Goal: Task Accomplishment & Management: Manage account settings

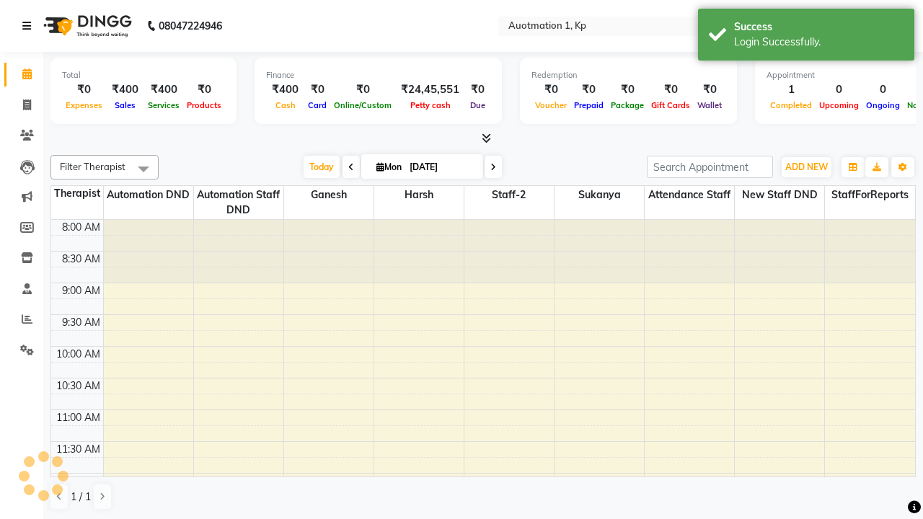
click at [30, 26] on icon at bounding box center [26, 26] width 9 height 10
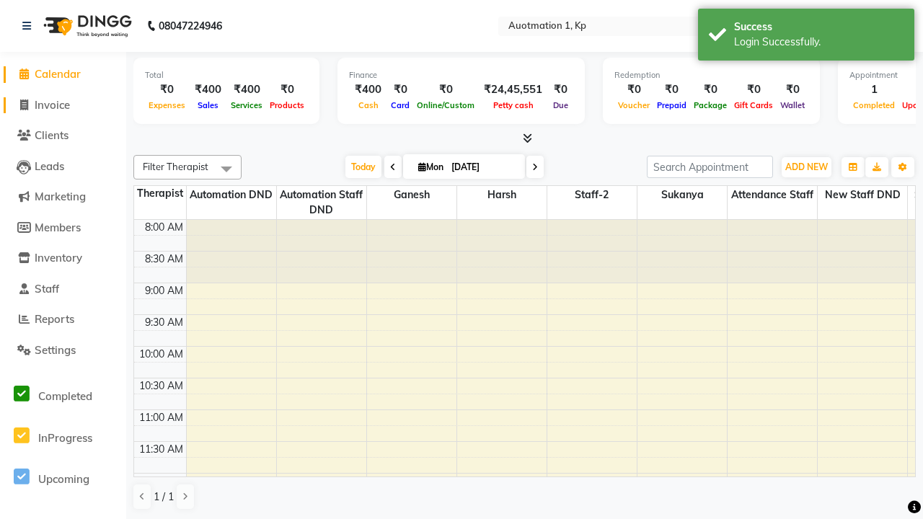
click at [63, 105] on span "Invoice" at bounding box center [52, 105] width 35 height 14
select select "service"
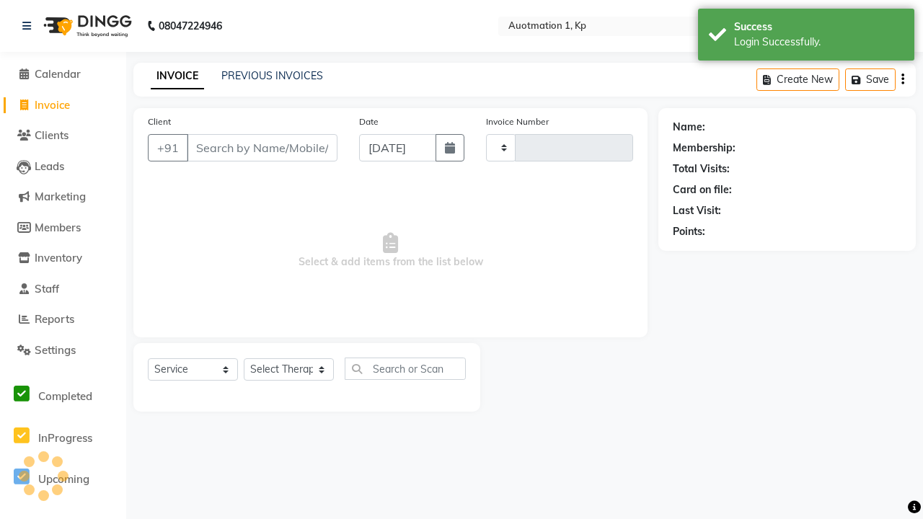
type input "3187"
select select "150"
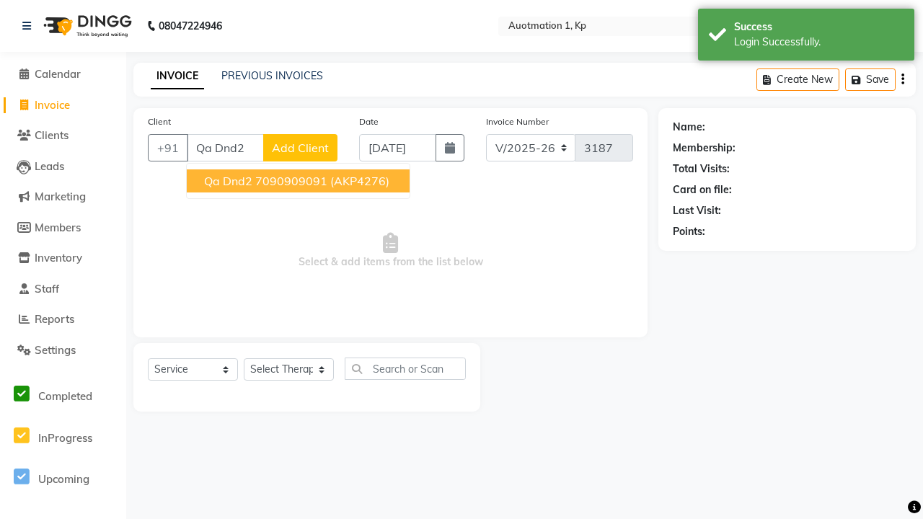
click at [297, 181] on ngb-highlight "7090909091" at bounding box center [291, 181] width 72 height 14
type input "7090909091"
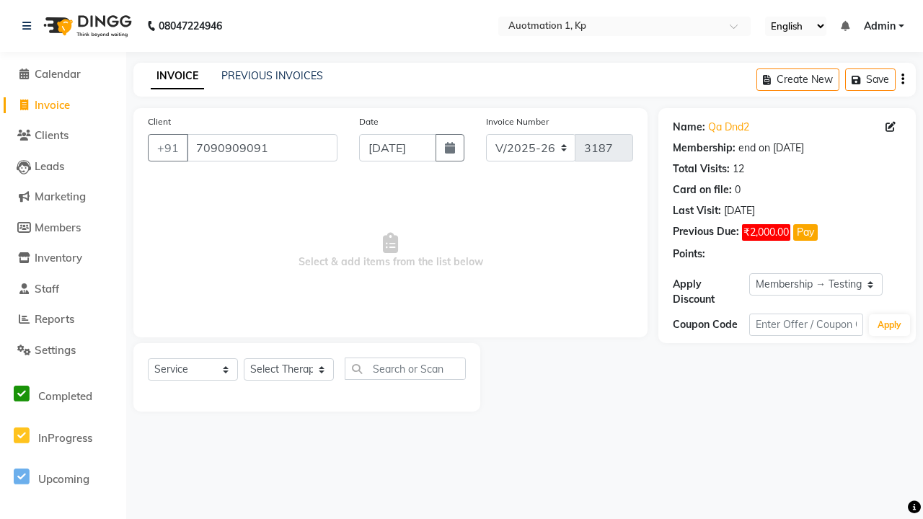
select select "0:"
select select "2102"
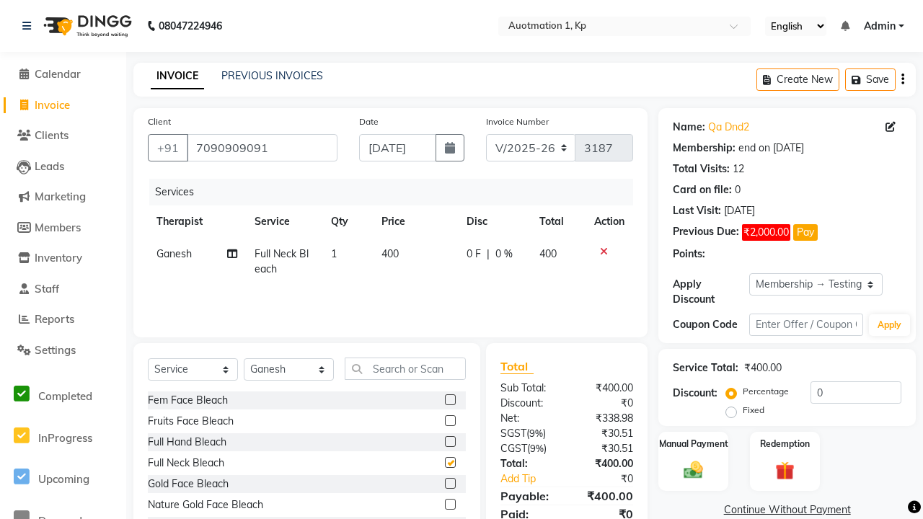
click at [787, 502] on link "Continue Without Payment" at bounding box center [787, 509] width 252 height 15
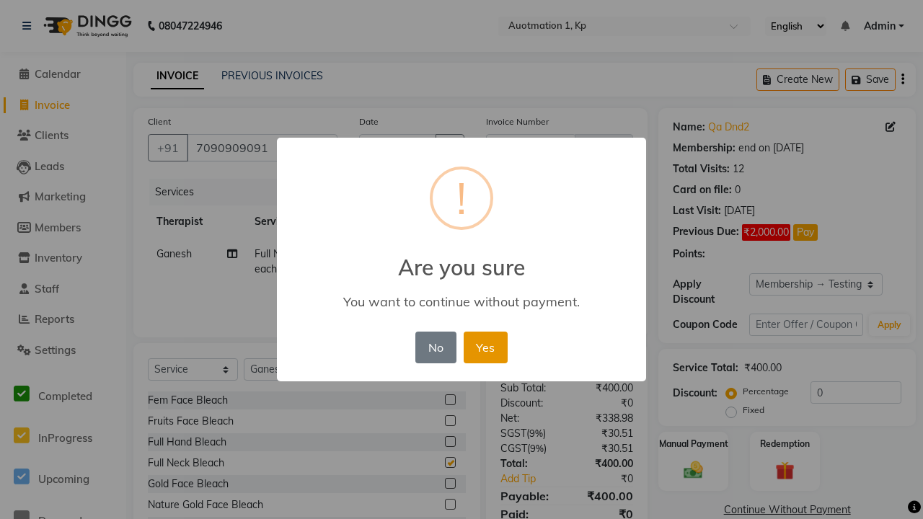
click at [485, 347] on button "Yes" at bounding box center [486, 348] width 44 height 32
checkbox input "false"
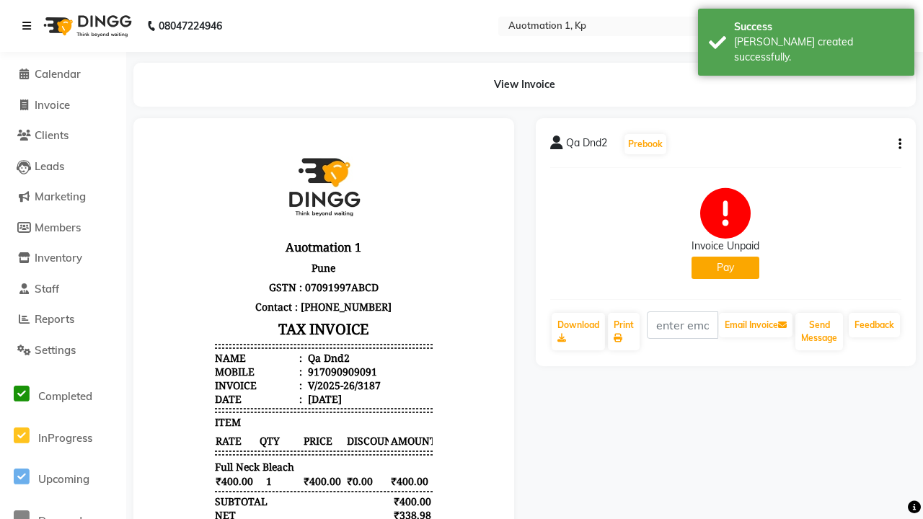
click at [806, 37] on div "[PERSON_NAME] created successfully." at bounding box center [818, 50] width 169 height 30
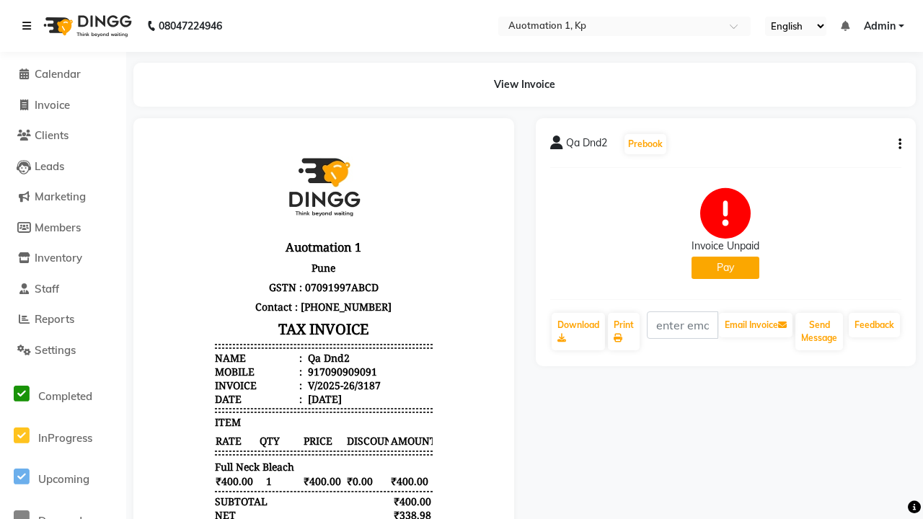
click at [30, 26] on icon at bounding box center [26, 26] width 9 height 10
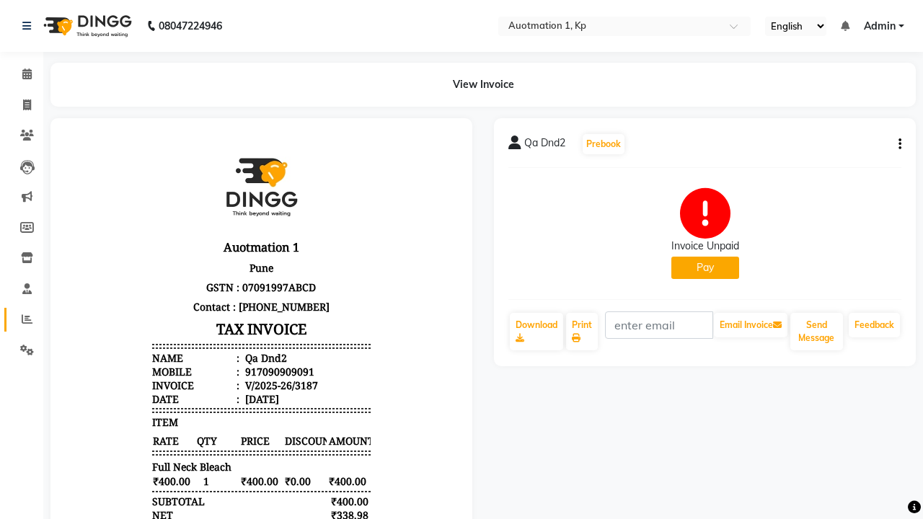
click at [22, 319] on icon at bounding box center [27, 319] width 11 height 11
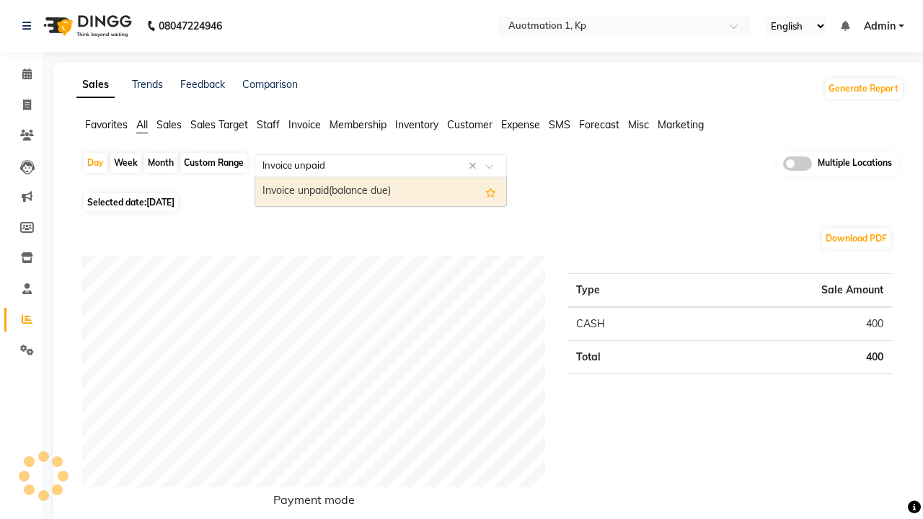
click at [381, 192] on div "Invoice unpaid(balance due)" at bounding box center [380, 191] width 251 height 29
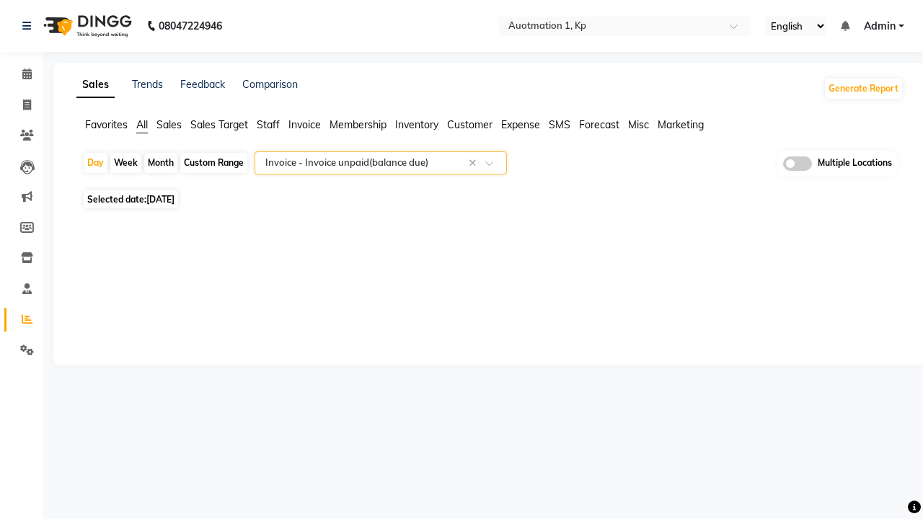
select select "full_report"
select select "csv"
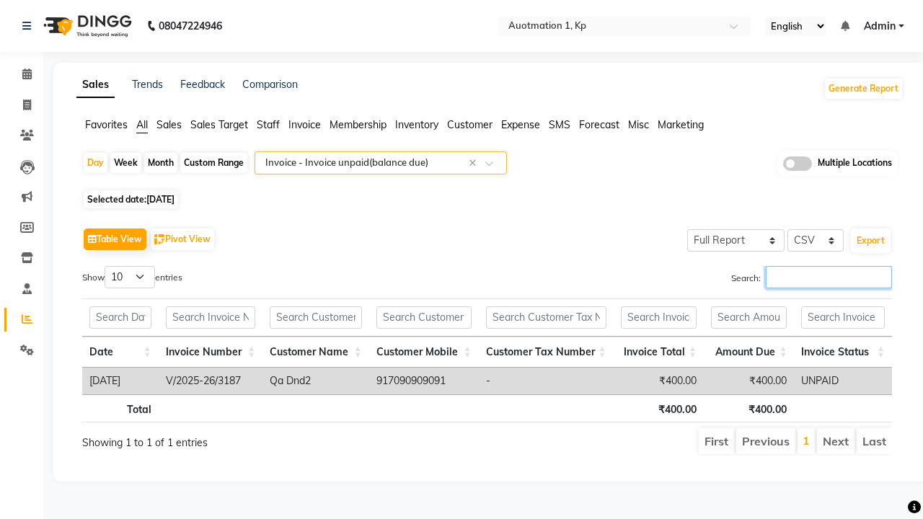
type input "V/2025-26/3187"
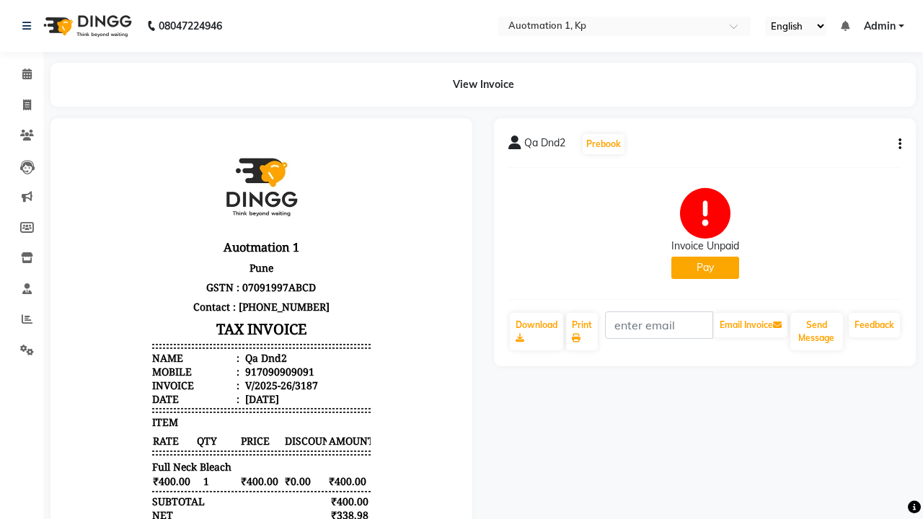
click at [704, 267] on button "Pay" at bounding box center [705, 268] width 68 height 22
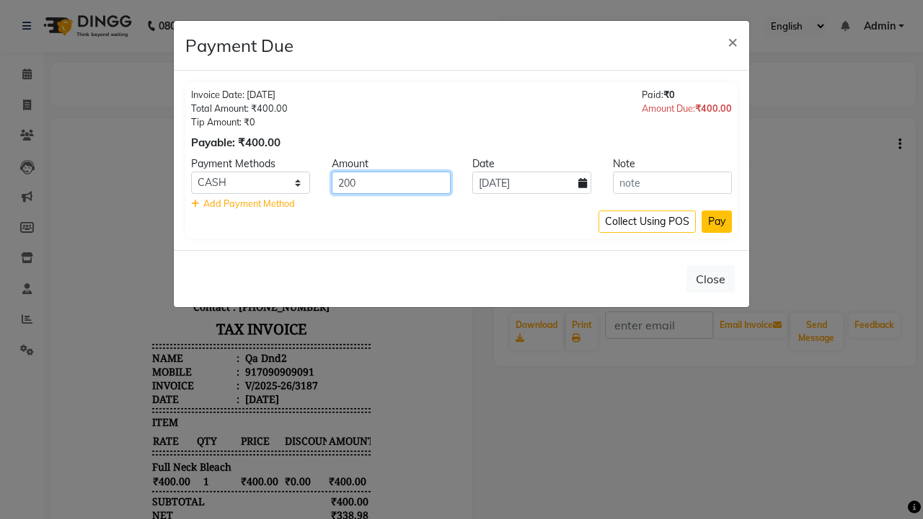
type input "200"
click at [716, 221] on button "Pay" at bounding box center [716, 222] width 30 height 22
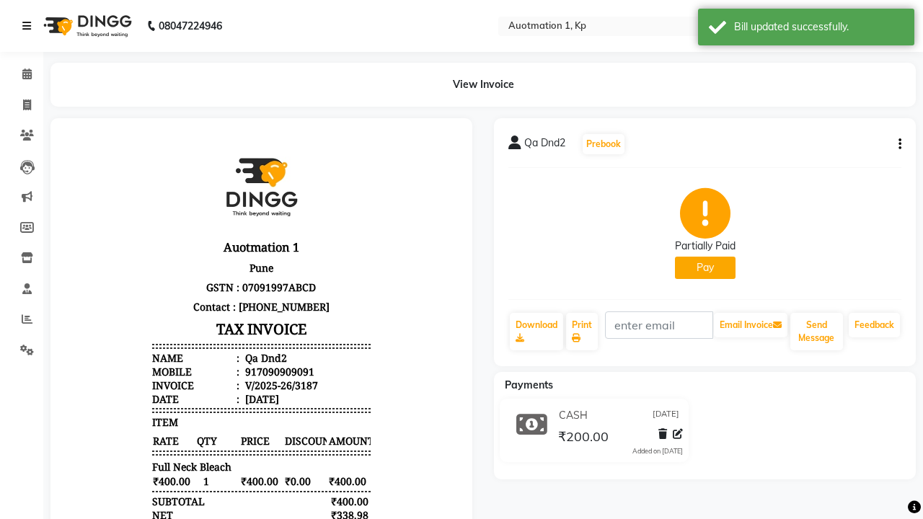
click at [806, 29] on div "Bill updated successfully." at bounding box center [818, 26] width 169 height 15
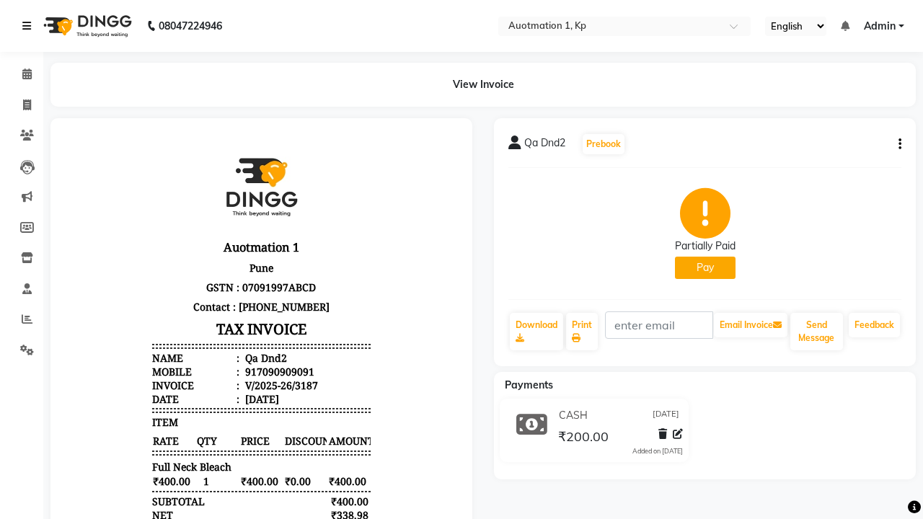
click at [30, 26] on icon at bounding box center [26, 26] width 9 height 10
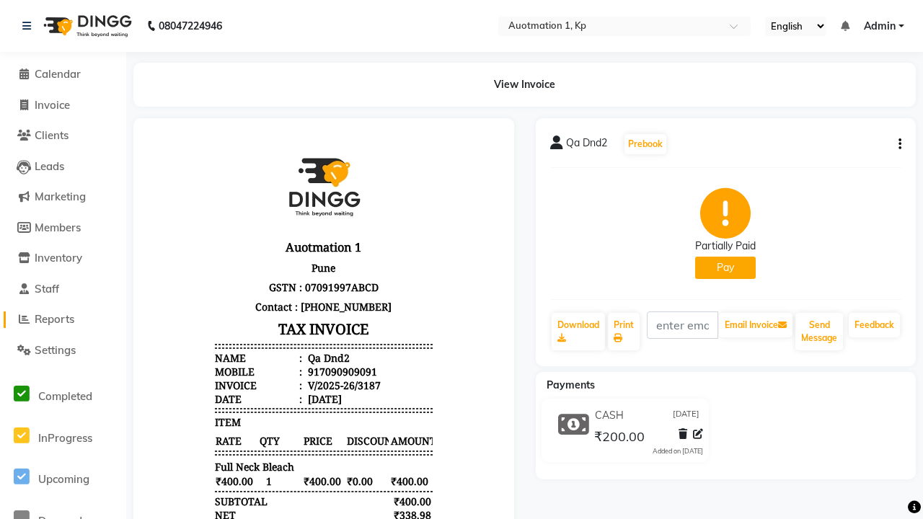
click at [63, 319] on span "Reports" at bounding box center [55, 319] width 40 height 14
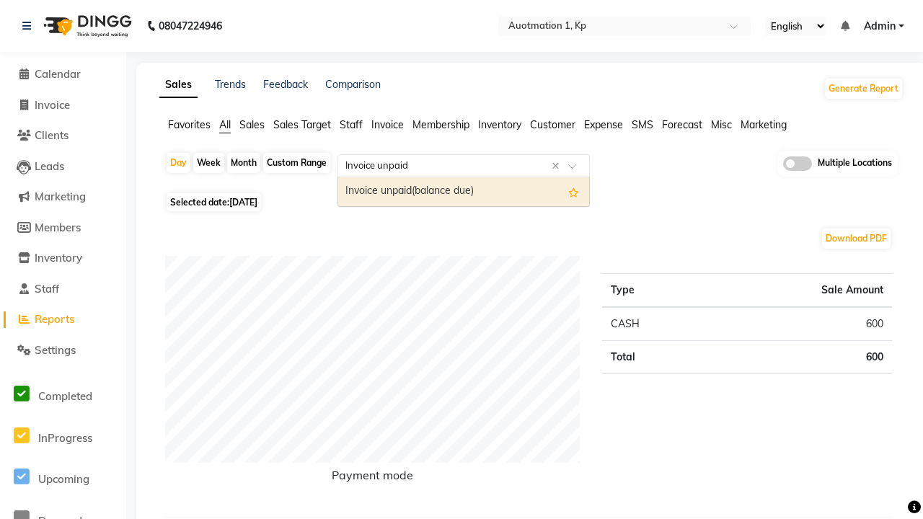
click at [464, 192] on div "Invoice unpaid(balance due)" at bounding box center [463, 191] width 251 height 29
select select "full_report"
select select "csv"
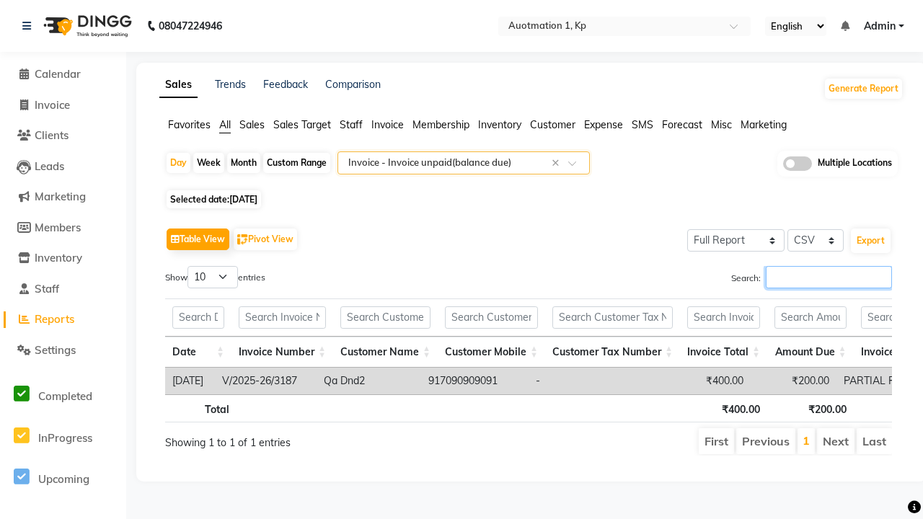
type input "V/2025-26/3187"
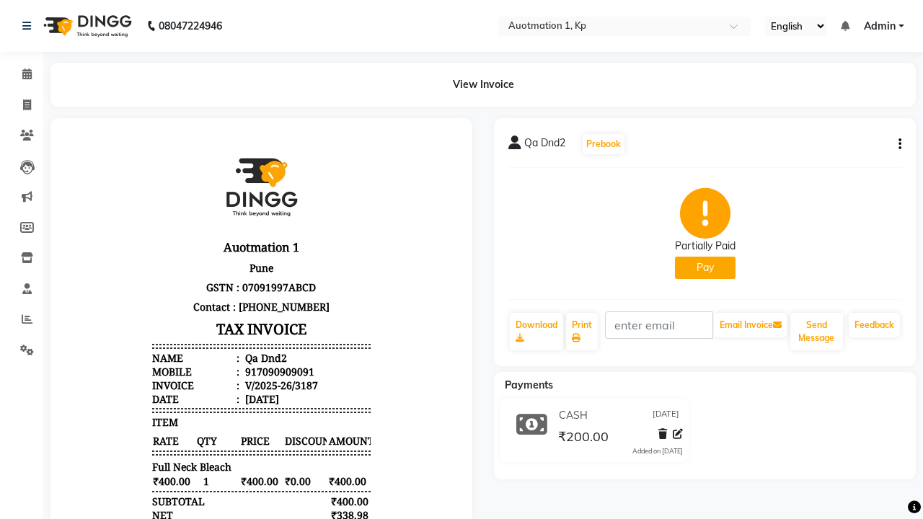
click at [704, 267] on button "Pay" at bounding box center [705, 268] width 61 height 22
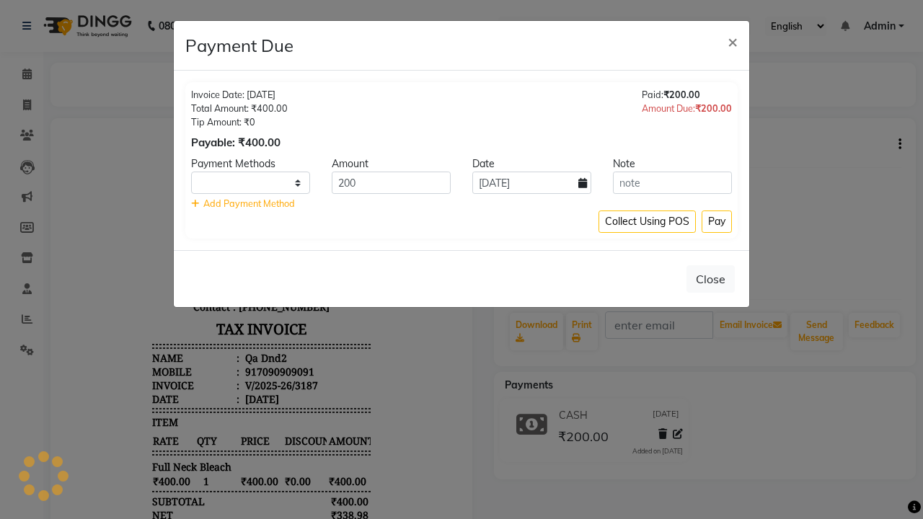
select select "1"
click at [716, 221] on button "Pay" at bounding box center [716, 222] width 30 height 22
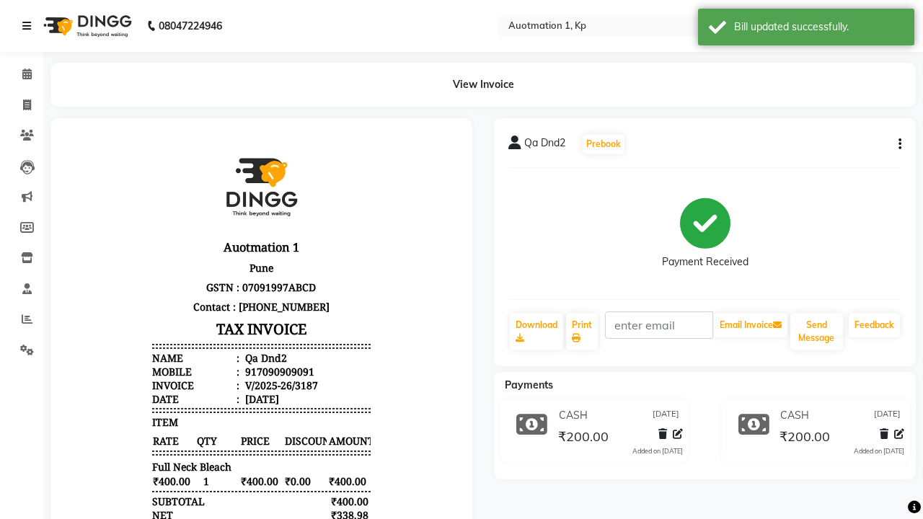
click at [806, 29] on div "Bill updated successfully." at bounding box center [818, 26] width 169 height 15
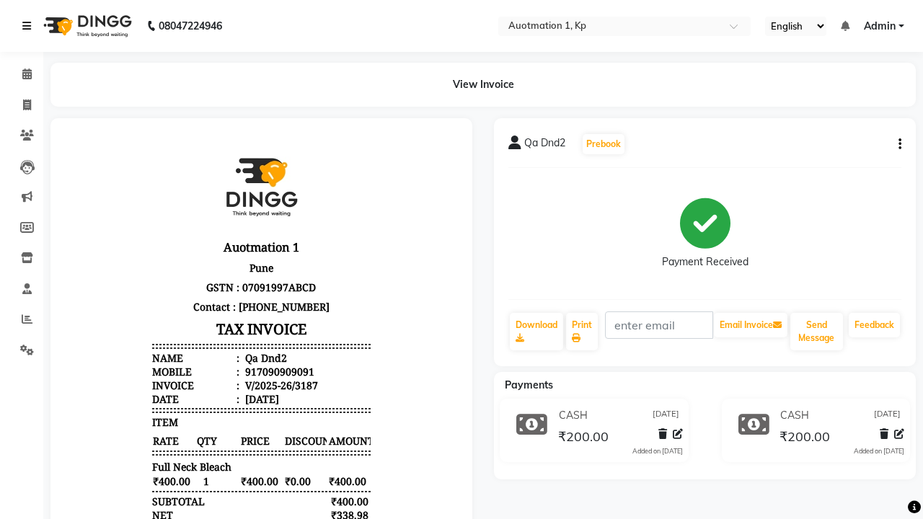
click at [30, 26] on icon at bounding box center [26, 26] width 9 height 10
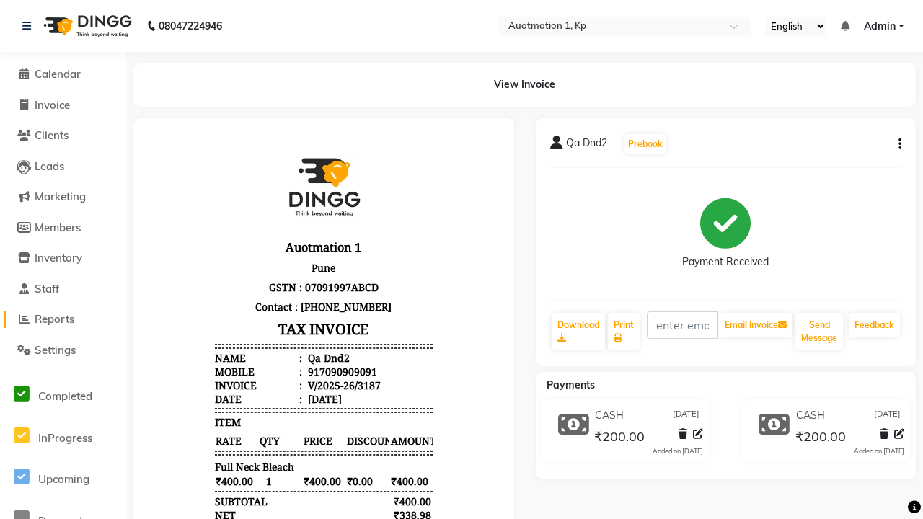
click at [63, 319] on span "Reports" at bounding box center [55, 319] width 40 height 14
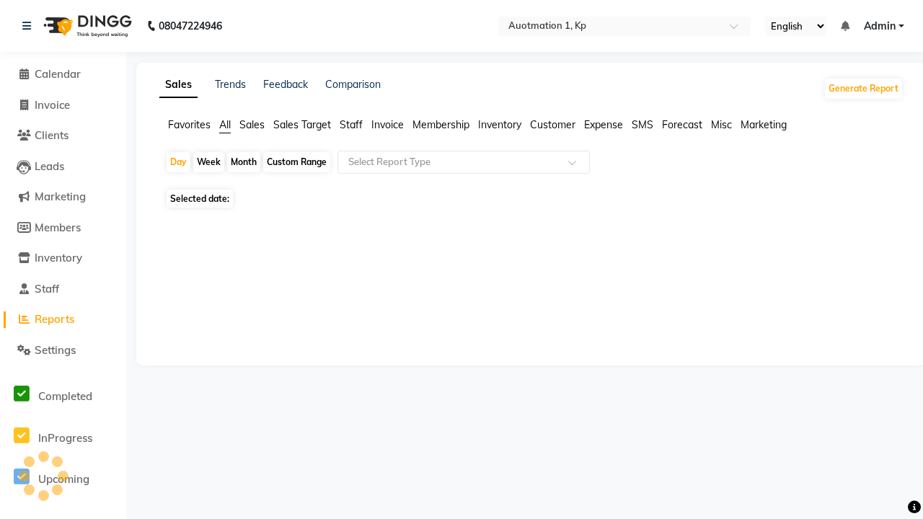
type input "Invoice"
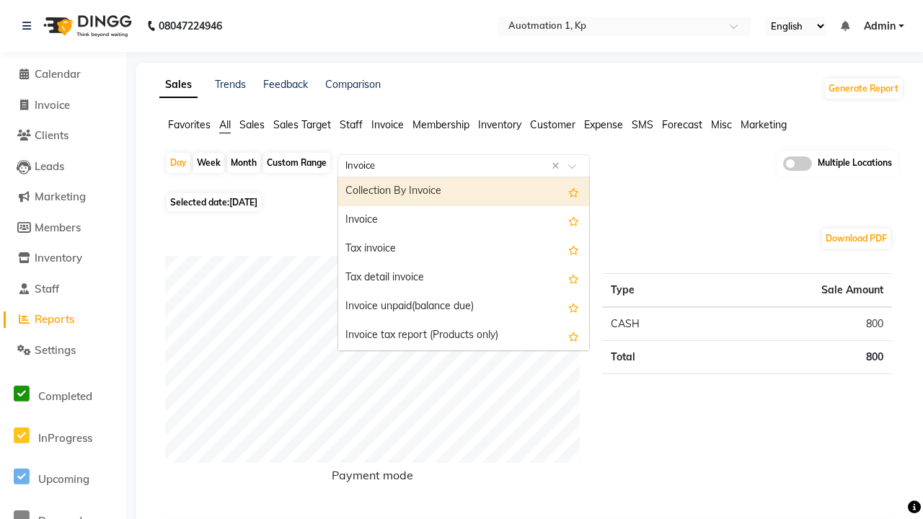
click at [464, 221] on div "Invoice" at bounding box center [463, 220] width 251 height 29
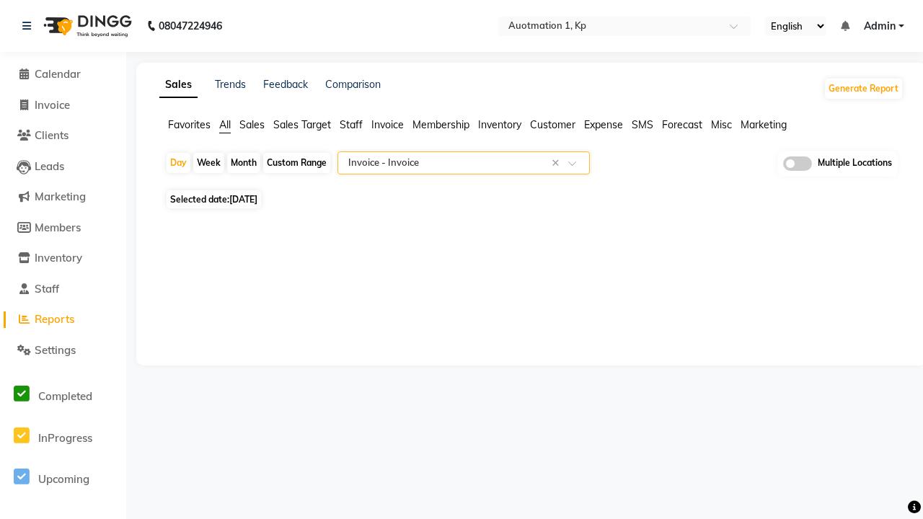
select select "full_report"
select select "csv"
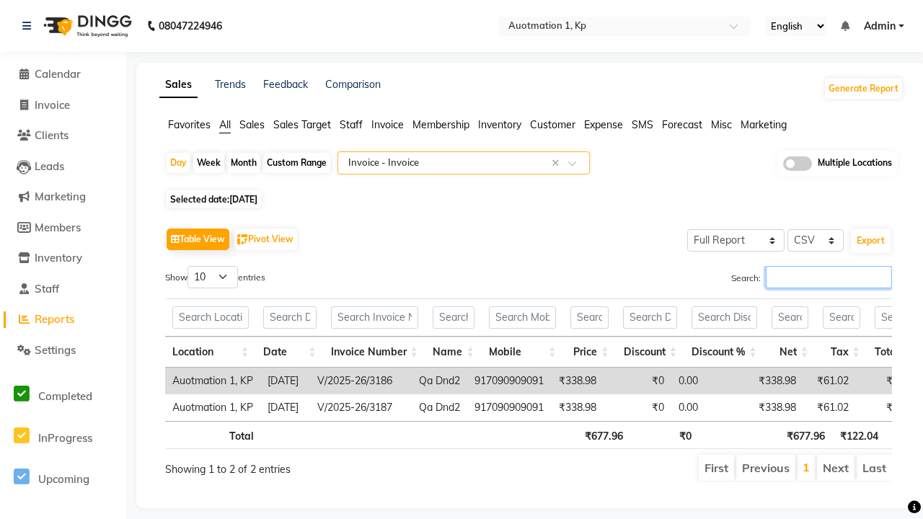
type input "V/2025-26/3187"
